Goal: Information Seeking & Learning: Find specific page/section

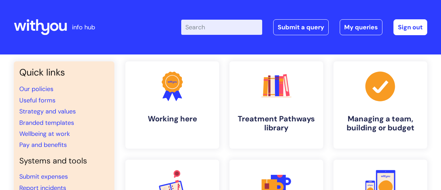
click at [231, 22] on input "Enter your search term here..." at bounding box center [221, 27] width 81 height 15
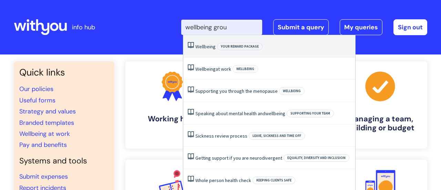
type input "wellbeing group"
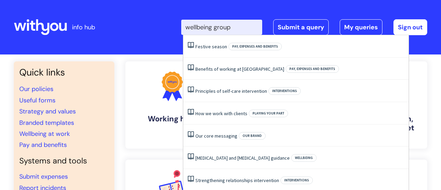
drag, startPoint x: 244, startPoint y: 27, endPoint x: 152, endPoint y: 29, distance: 92.0
click at [152, 29] on div "Enter your search term here... wellbeing group Search Submit a query My queries…" at bounding box center [271, 27] width 311 height 41
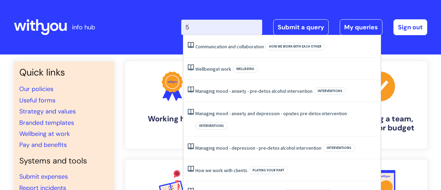
type input "5"
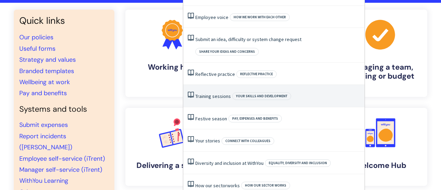
scroll to position [51, 0]
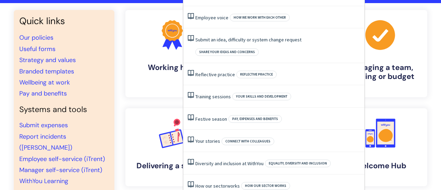
type input "group work"
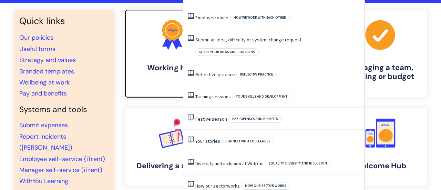
click at [135, 74] on link ".cls-1{fill:#f89b22;}.cls-1,.cls-2,.cls-3{stroke-width:0px;}.cls-2{fill:#2d3cff…" at bounding box center [172, 53] width 95 height 89
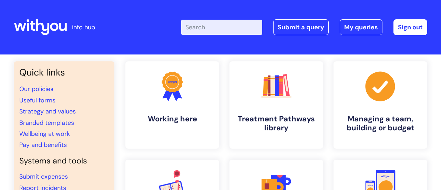
scroll to position [51, 0]
